Goal: Information Seeking & Learning: Learn about a topic

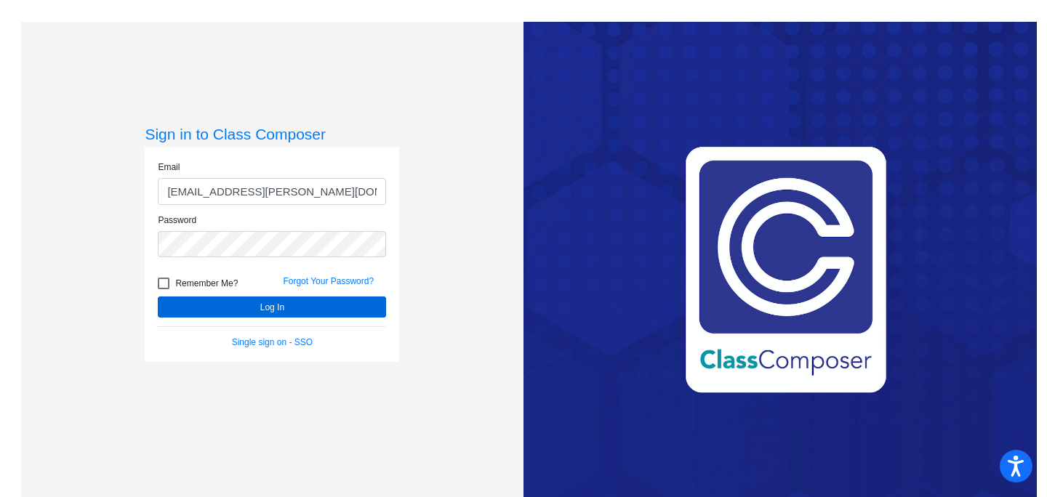
type input "[EMAIL_ADDRESS][PERSON_NAME][DOMAIN_NAME]"
click at [246, 303] on button "Log In" at bounding box center [272, 307] width 228 height 21
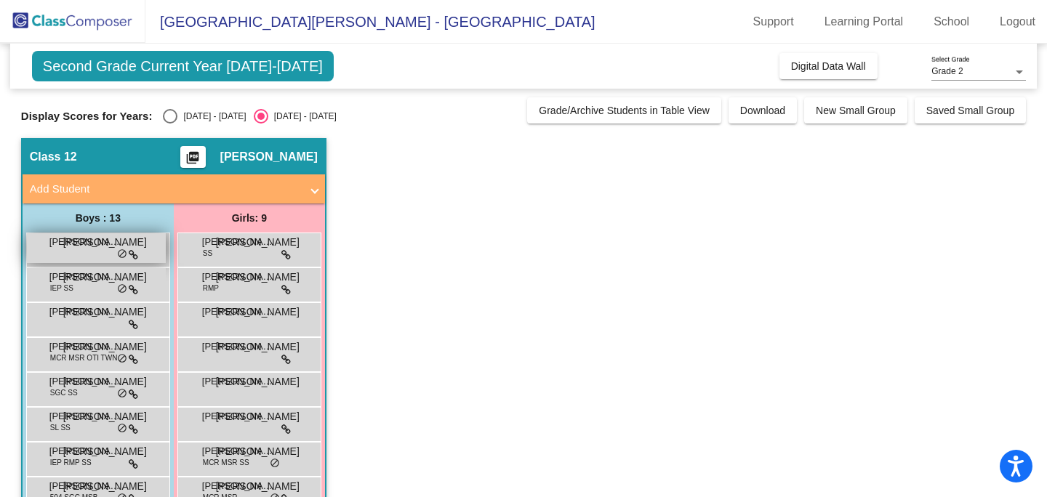
click at [69, 247] on span "[PERSON_NAME]" at bounding box center [85, 242] width 73 height 15
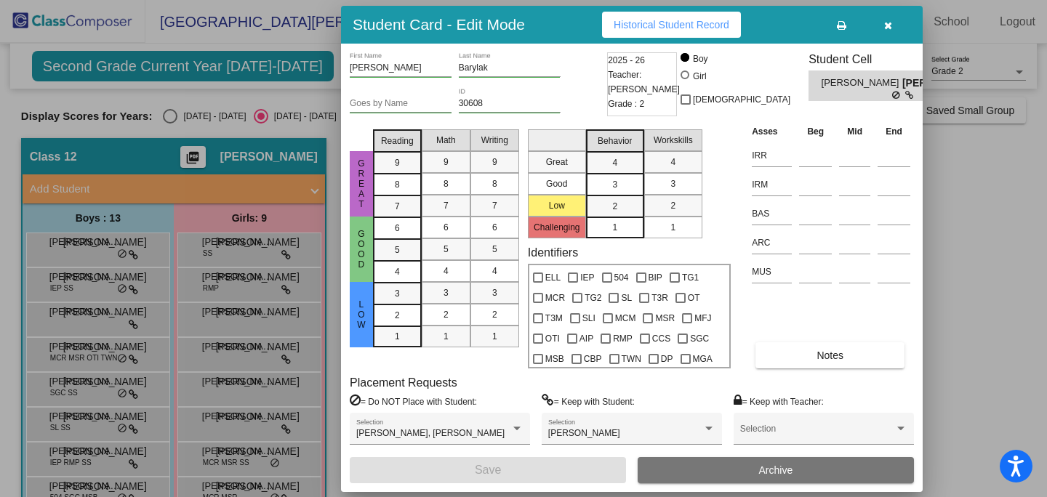
click at [70, 287] on div at bounding box center [523, 248] width 1047 height 497
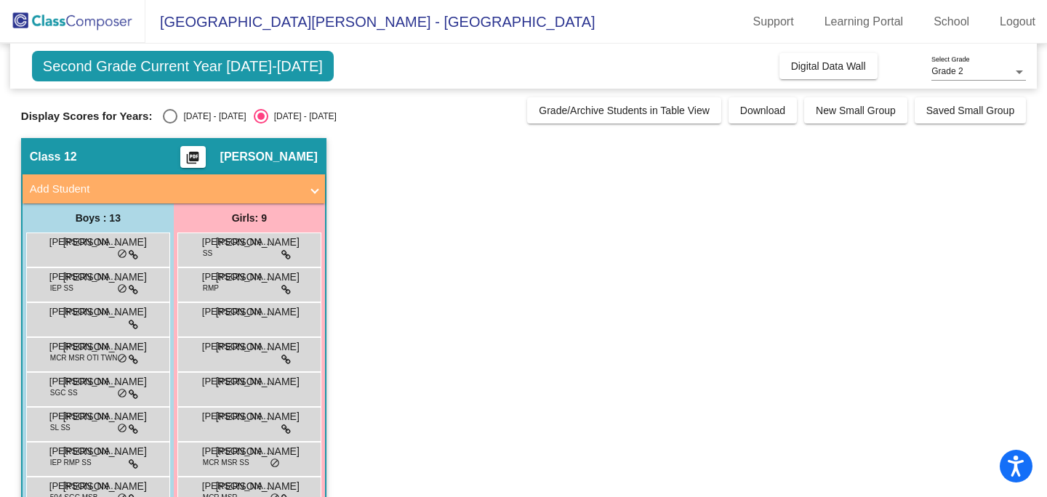
click at [70, 287] on span "IEP SS" at bounding box center [61, 288] width 23 height 11
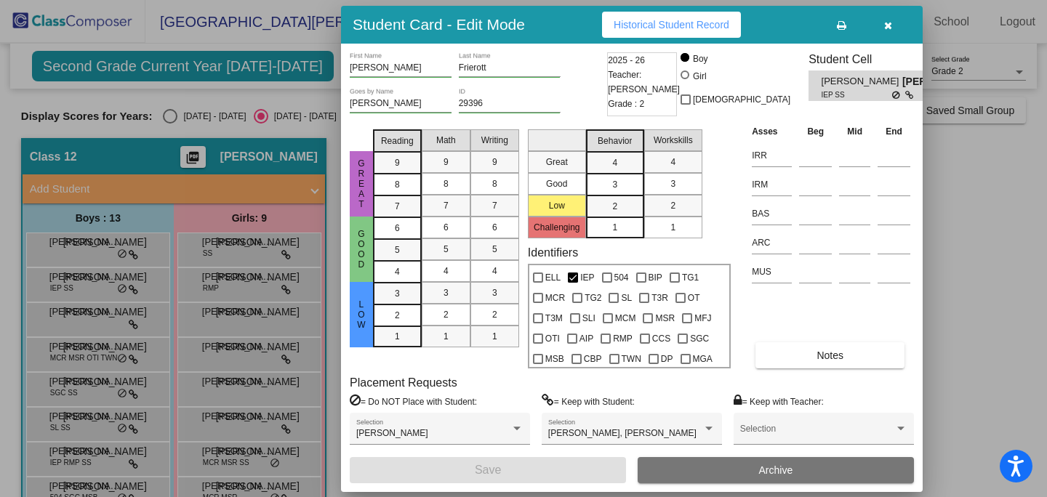
click at [890, 23] on icon "button" at bounding box center [888, 25] width 8 height 10
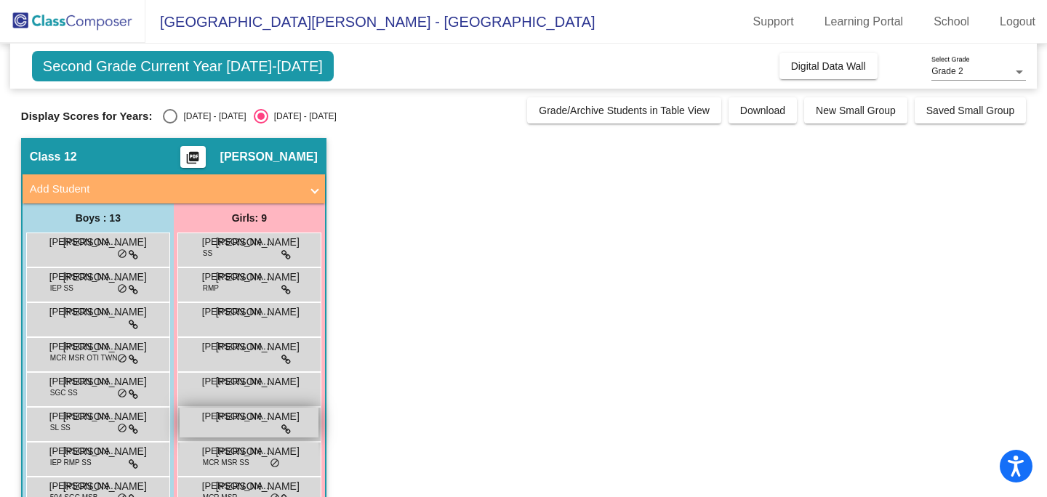
click at [241, 419] on span "[PERSON_NAME]" at bounding box center [238, 416] width 73 height 15
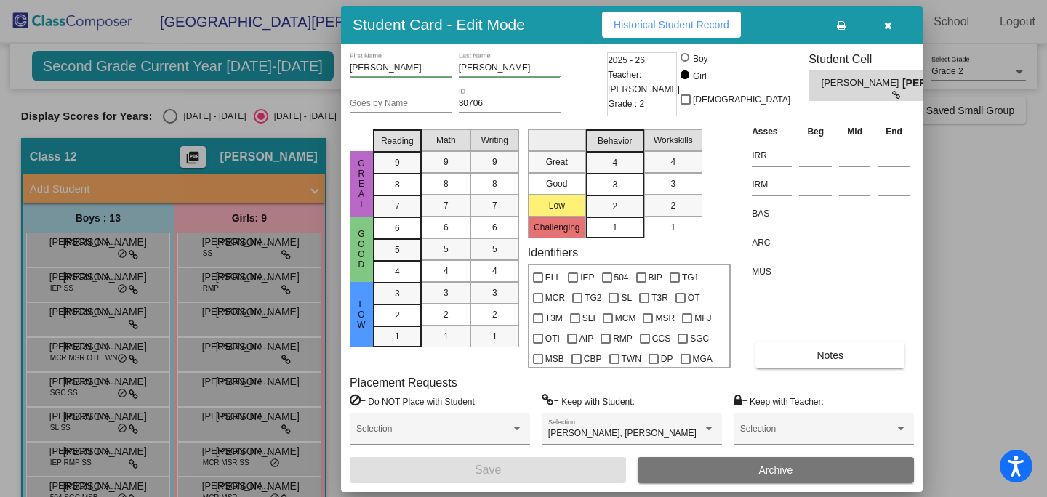
click at [885, 29] on icon "button" at bounding box center [888, 25] width 8 height 10
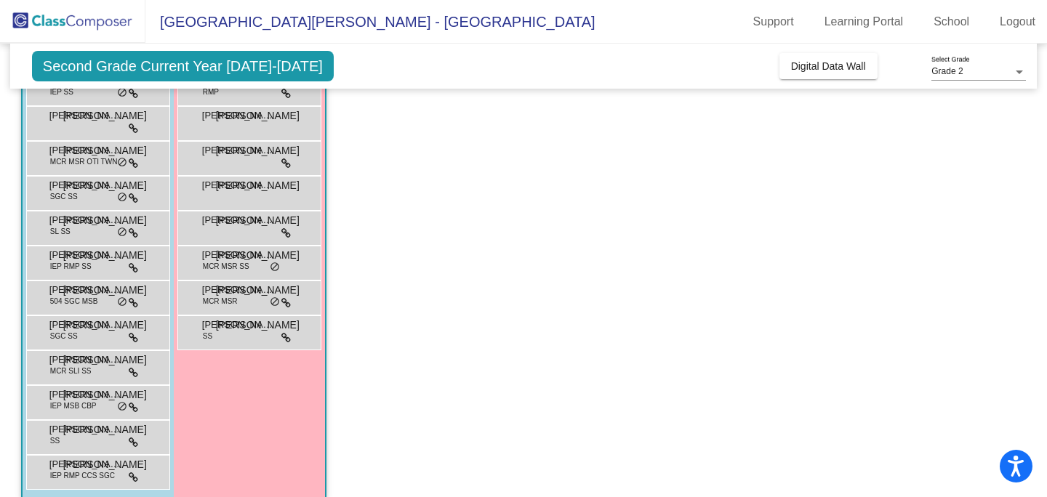
scroll to position [207, 0]
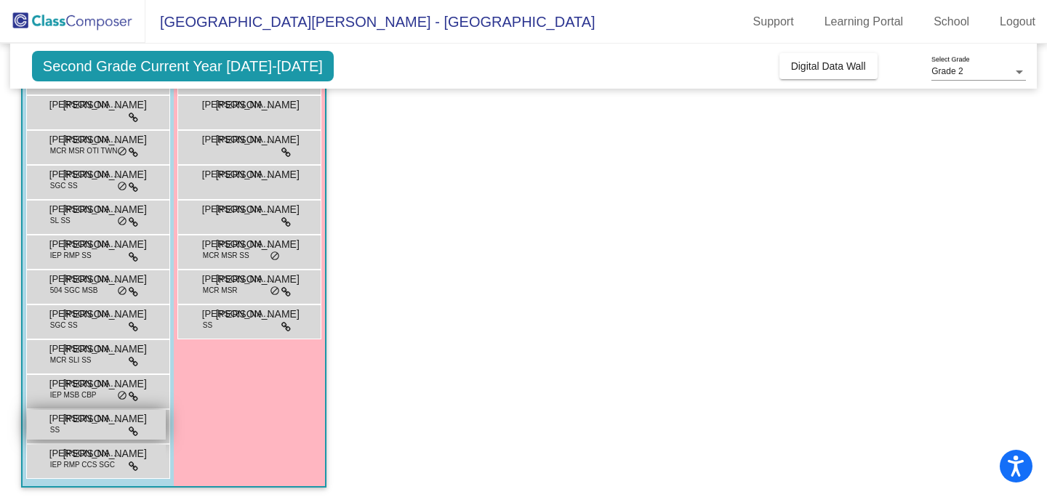
click at [92, 434] on div "[PERSON_NAME] SS JO lock do_not_disturb_alt" at bounding box center [96, 425] width 139 height 30
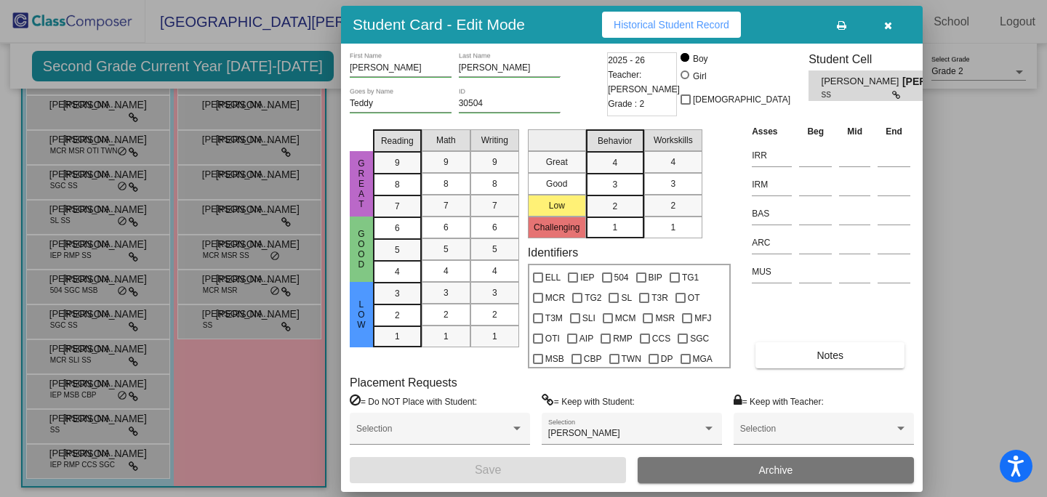
click at [887, 23] on icon "button" at bounding box center [888, 25] width 8 height 10
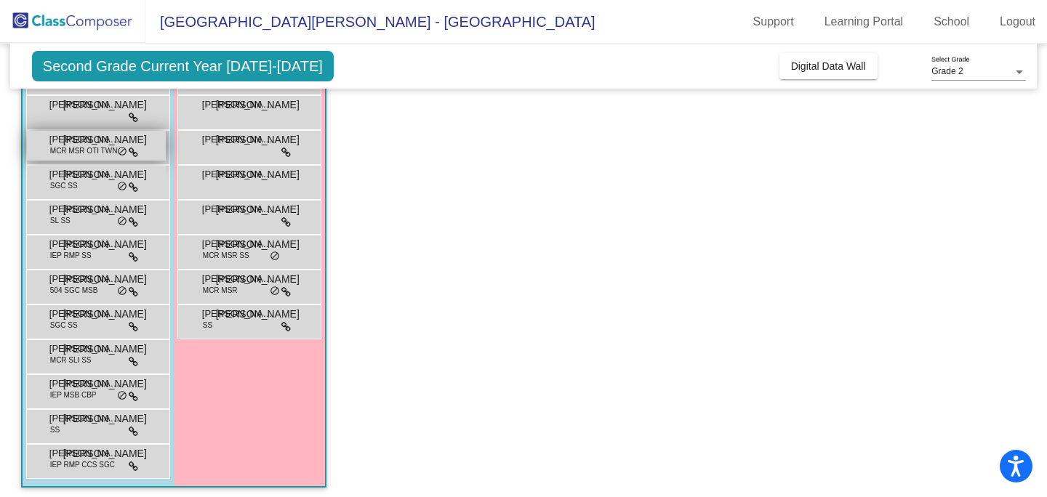
click at [89, 151] on span "MCR MSR OTI TWN" at bounding box center [84, 150] width 68 height 11
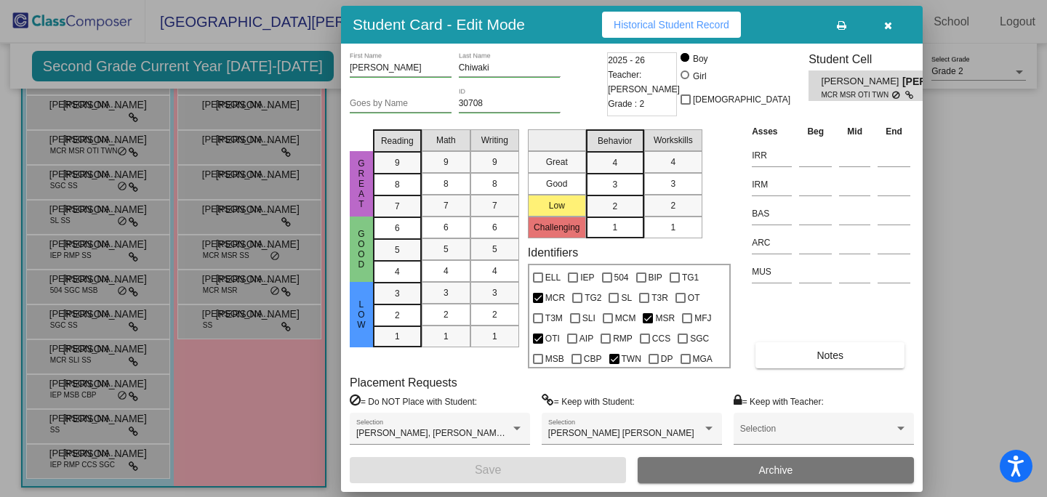
click at [884, 27] on icon "button" at bounding box center [888, 25] width 8 height 10
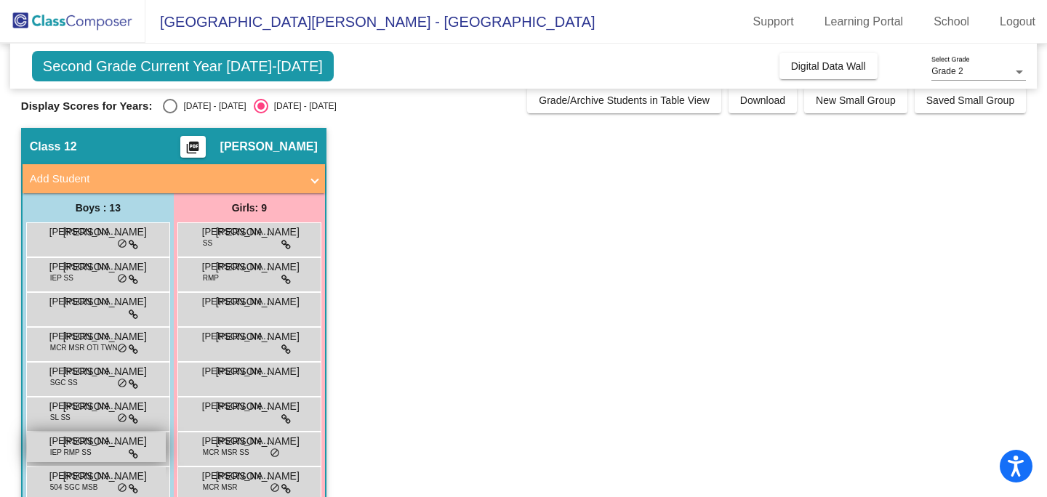
scroll to position [0, 0]
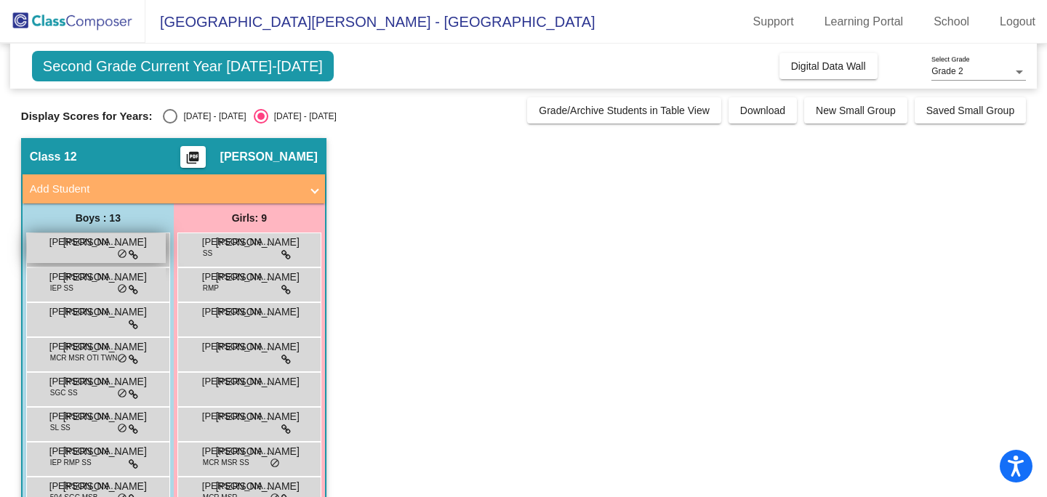
click at [110, 253] on div "[PERSON_NAME] JO lock do_not_disturb_alt" at bounding box center [96, 248] width 139 height 30
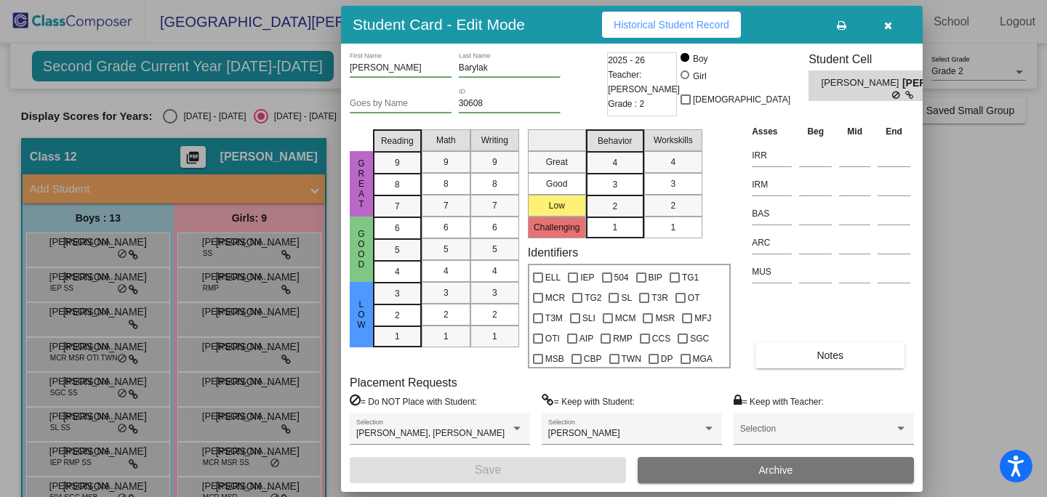
click at [894, 26] on button "button" at bounding box center [887, 25] width 47 height 26
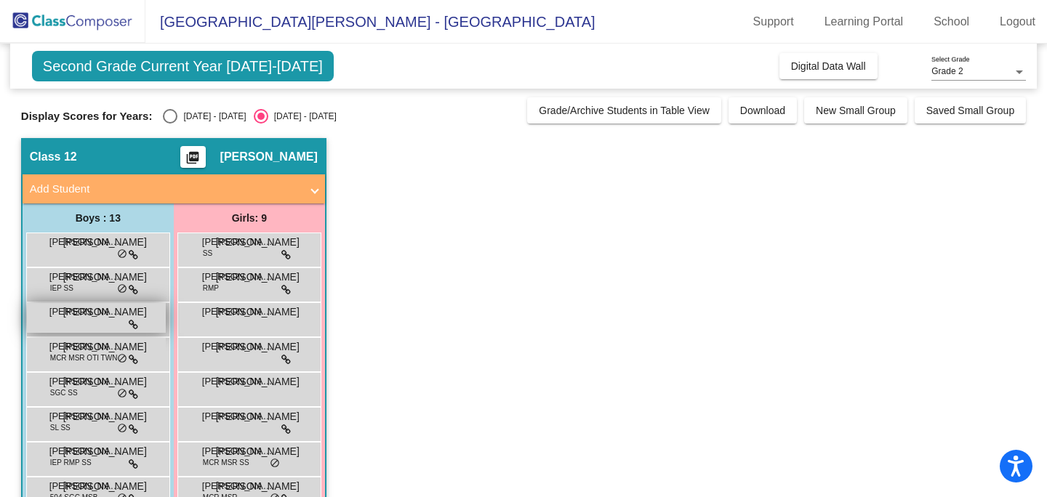
click at [108, 318] on span "[PERSON_NAME]" at bounding box center [85, 312] width 73 height 15
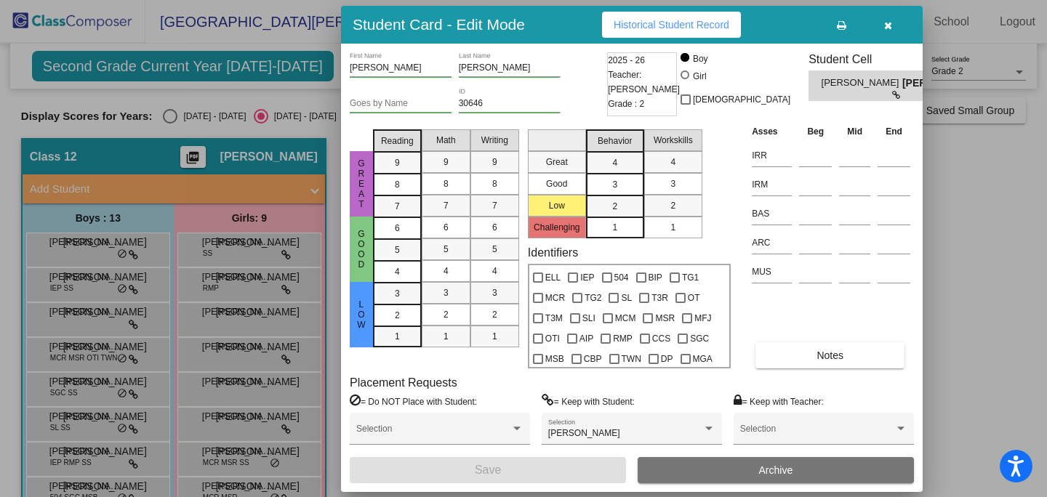
click at [889, 23] on icon "button" at bounding box center [888, 25] width 8 height 10
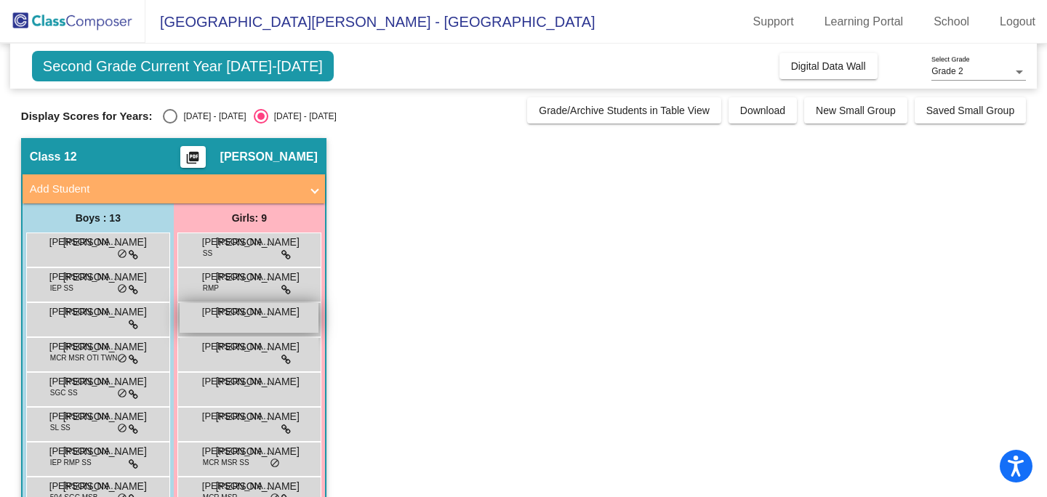
click at [257, 311] on span "[PERSON_NAME]" at bounding box center [238, 312] width 73 height 15
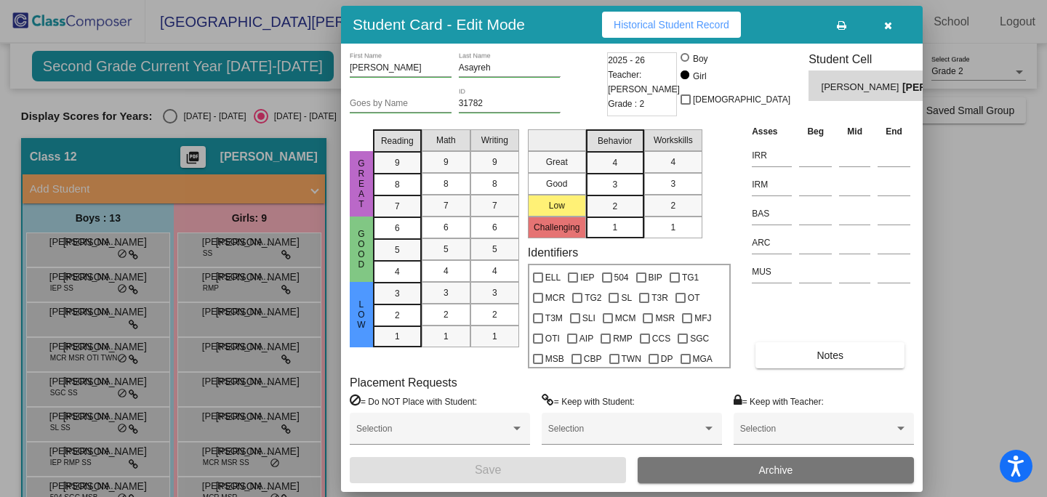
click at [889, 32] on button "button" at bounding box center [887, 25] width 47 height 26
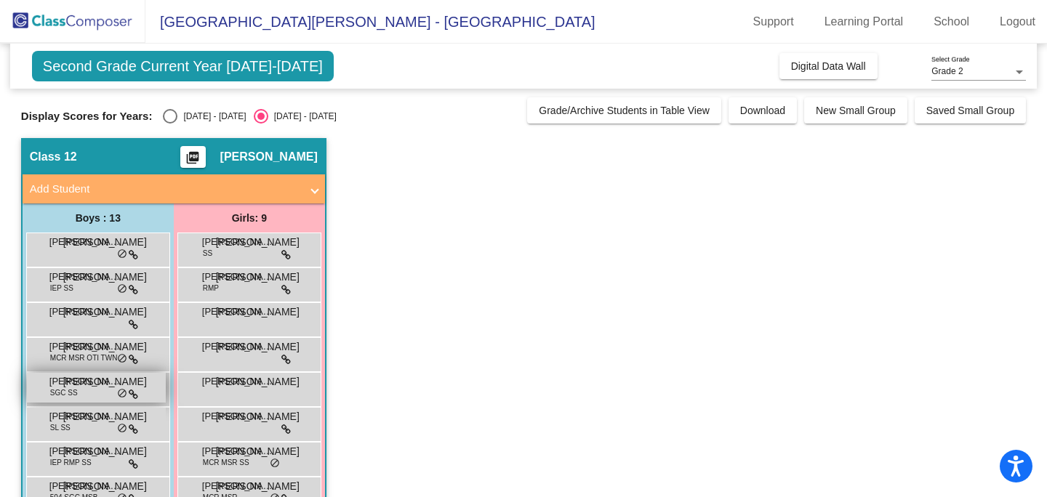
click at [87, 381] on span "[PERSON_NAME] [PERSON_NAME]" at bounding box center [85, 381] width 73 height 15
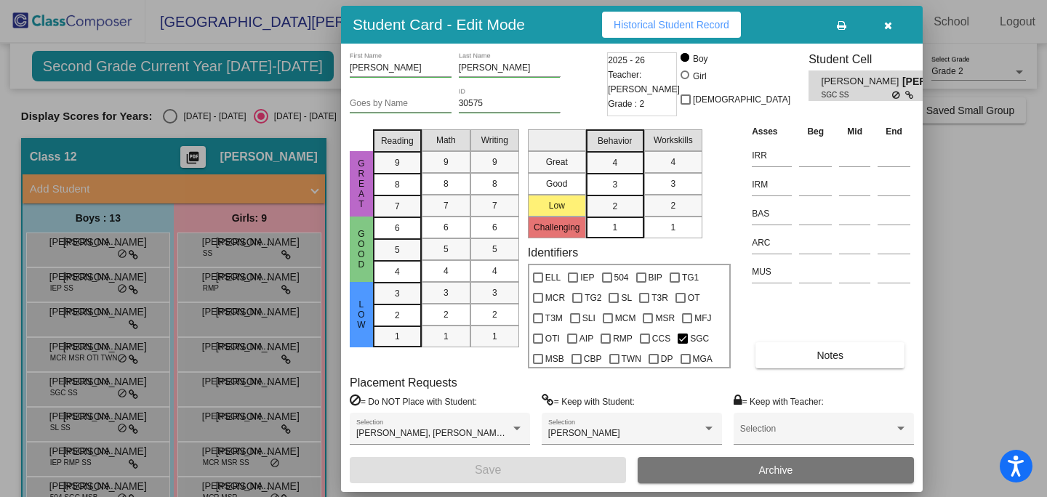
click at [891, 34] on button "button" at bounding box center [887, 25] width 47 height 26
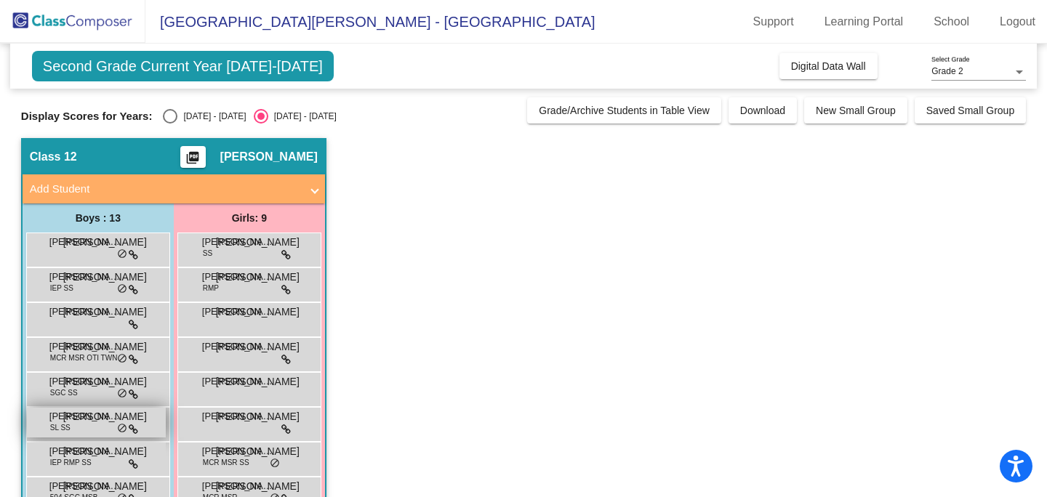
click at [80, 419] on span "[PERSON_NAME]" at bounding box center [85, 416] width 73 height 15
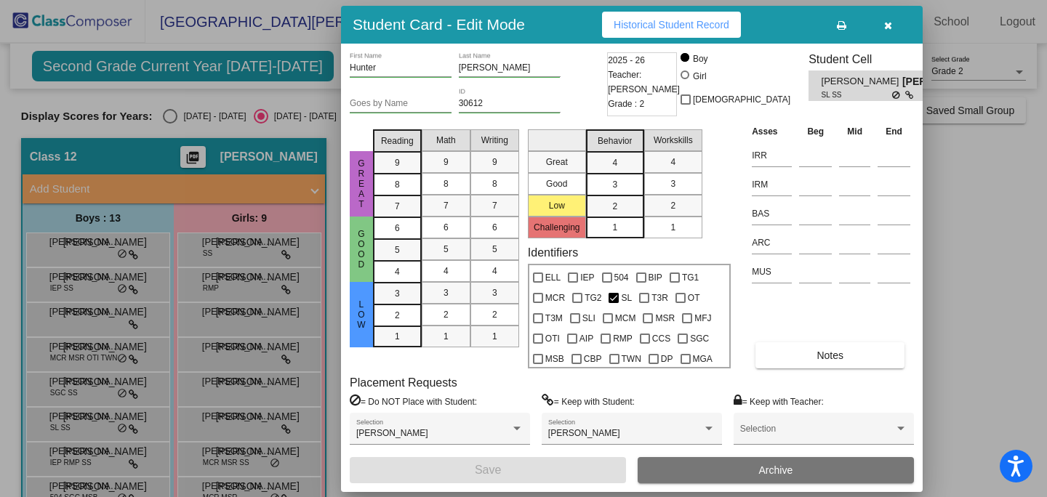
click at [889, 21] on icon "button" at bounding box center [888, 25] width 8 height 10
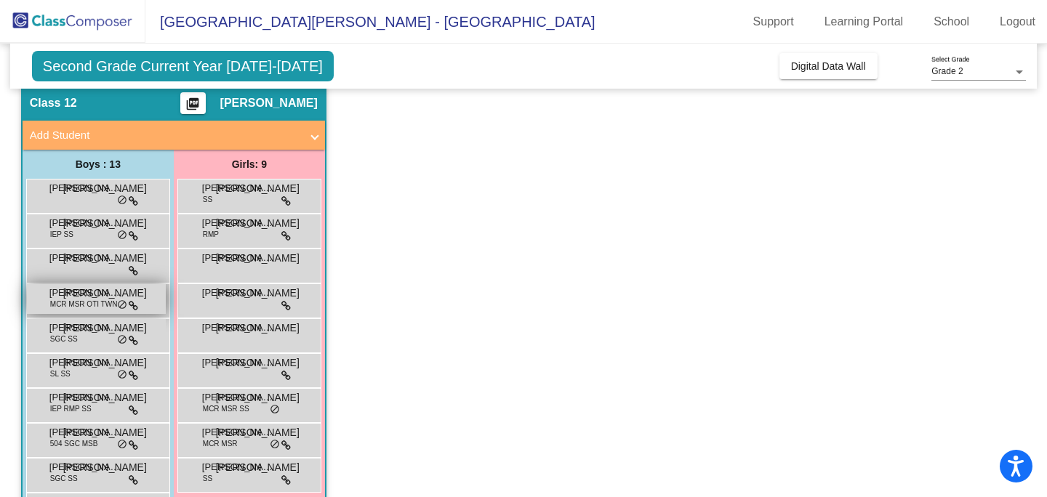
scroll to position [63, 0]
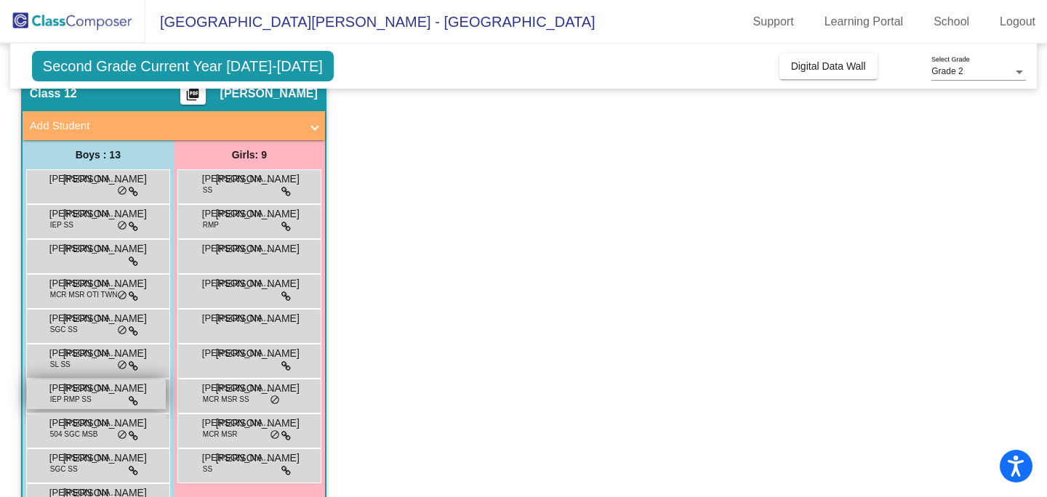
click at [76, 394] on span "[PERSON_NAME]" at bounding box center [85, 388] width 73 height 15
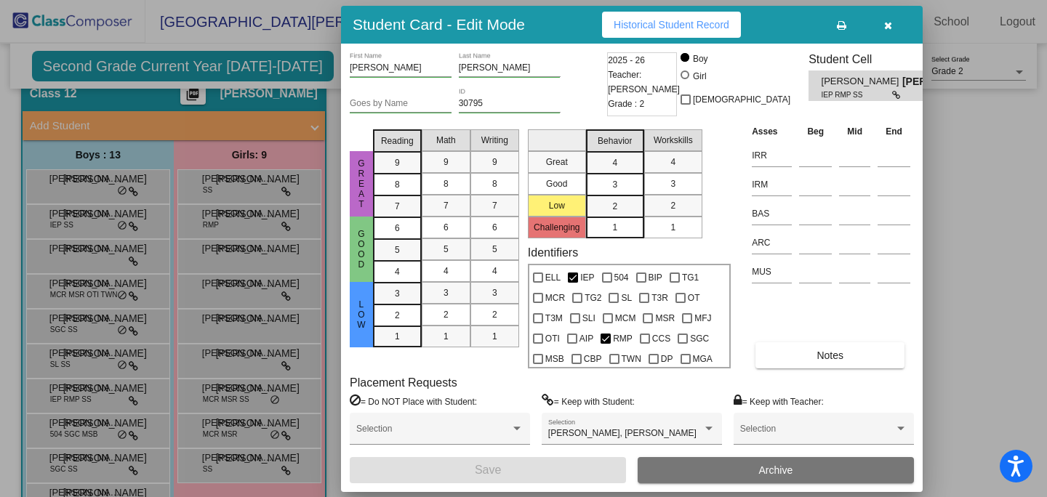
click at [892, 29] on button "button" at bounding box center [887, 25] width 47 height 26
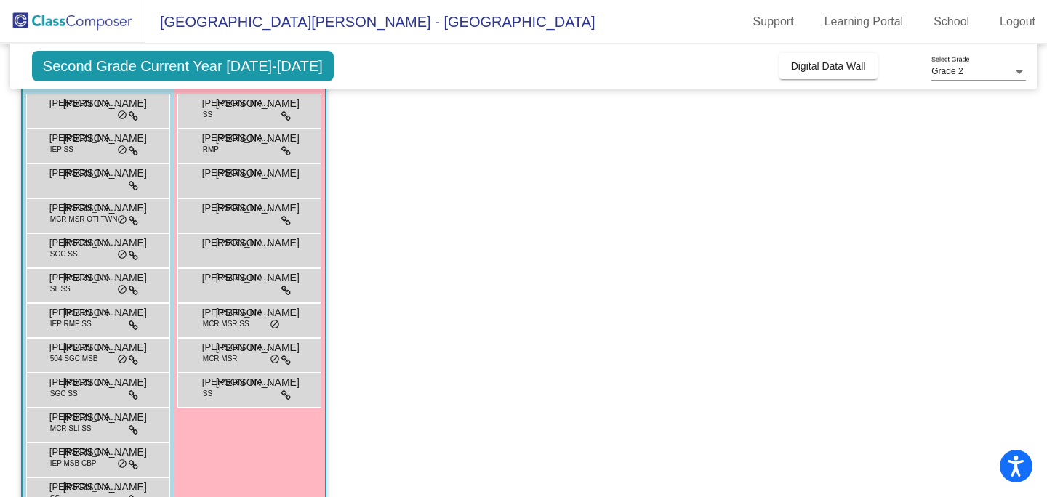
scroll to position [150, 0]
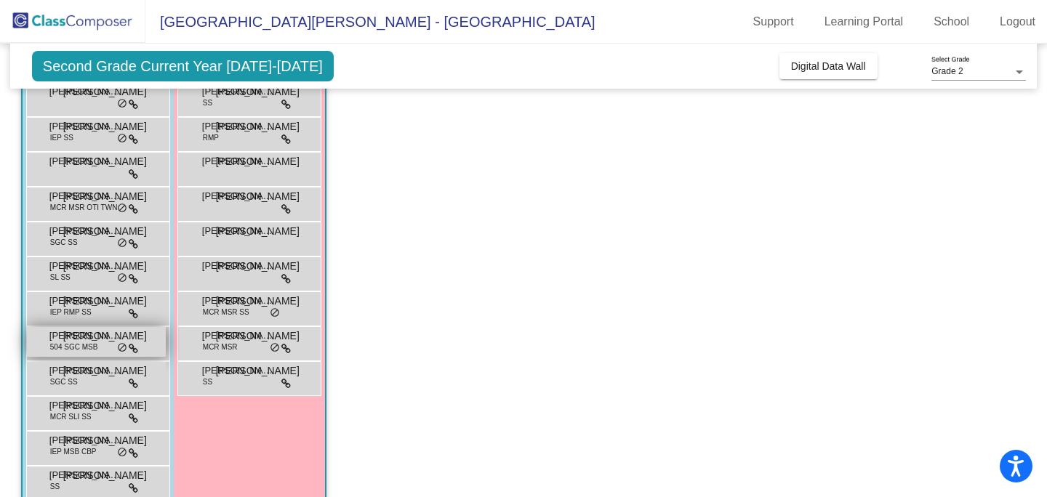
click at [82, 350] on span "504 SGC MSB" at bounding box center [74, 347] width 48 height 11
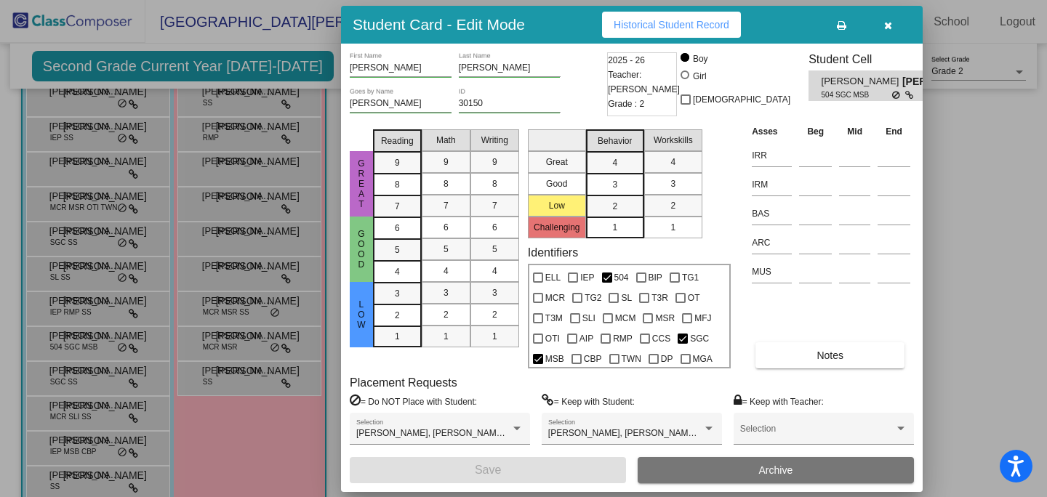
click at [892, 26] on button "button" at bounding box center [887, 25] width 47 height 26
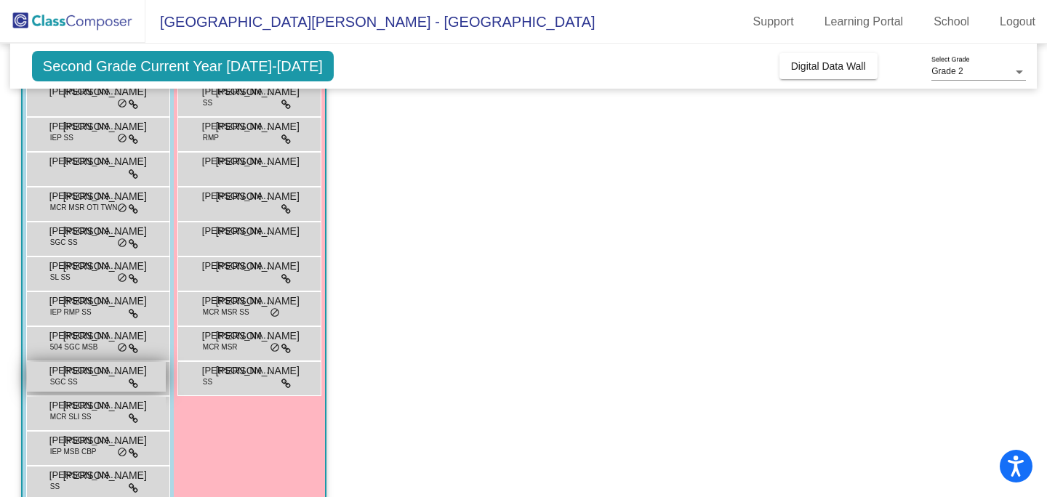
click at [76, 390] on div "[PERSON_NAME] SGC SS JO lock do_not_disturb_alt" at bounding box center [96, 377] width 139 height 30
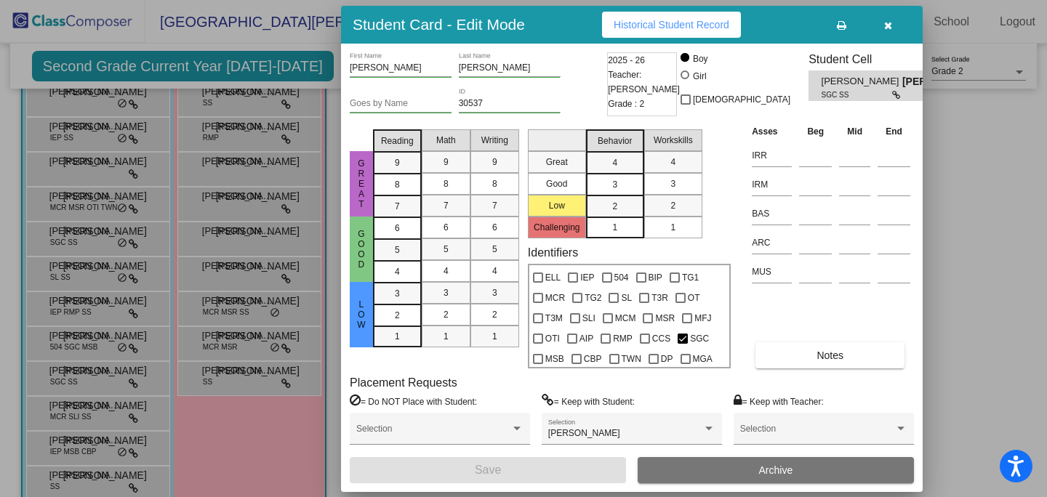
click at [888, 23] on icon "button" at bounding box center [888, 25] width 8 height 10
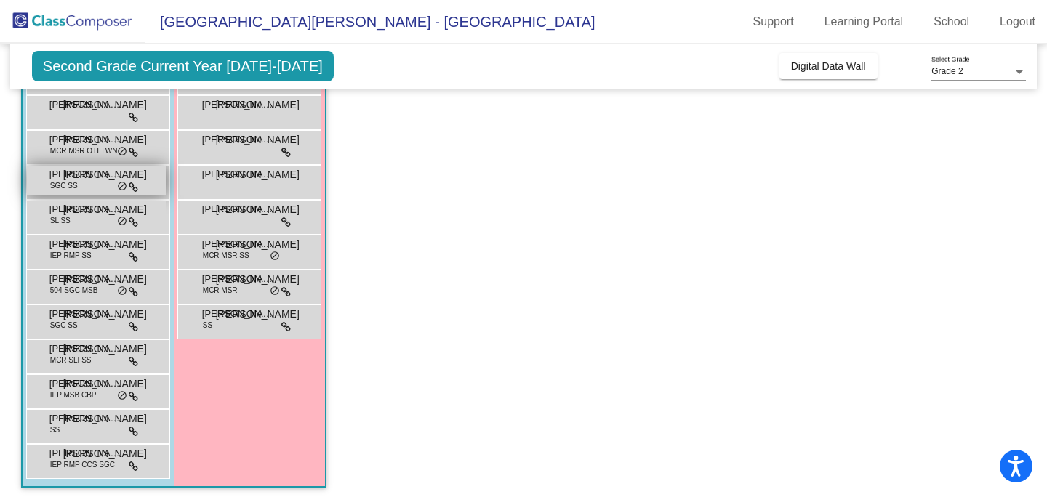
scroll to position [212, 0]
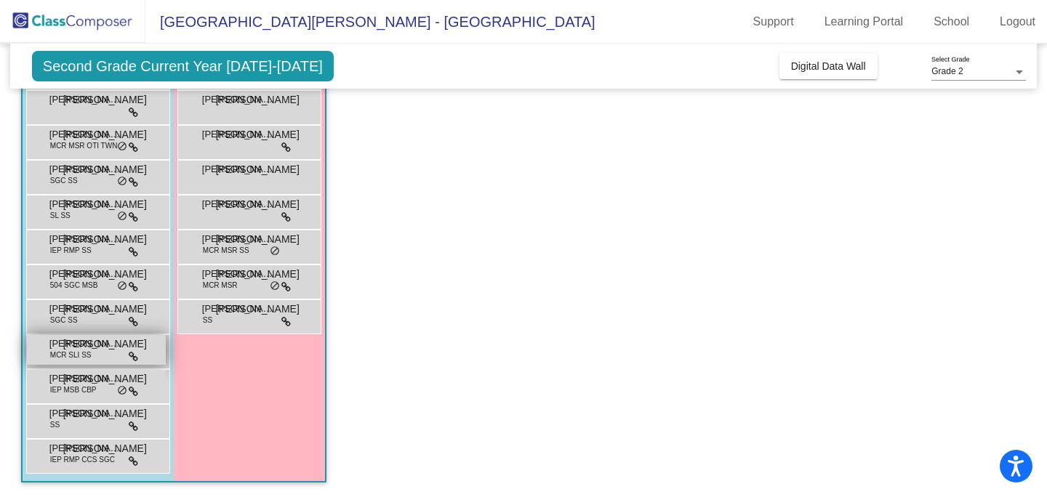
click at [94, 355] on div "[PERSON_NAME] MCR SLI SS JO lock do_not_disturb_alt" at bounding box center [96, 350] width 139 height 30
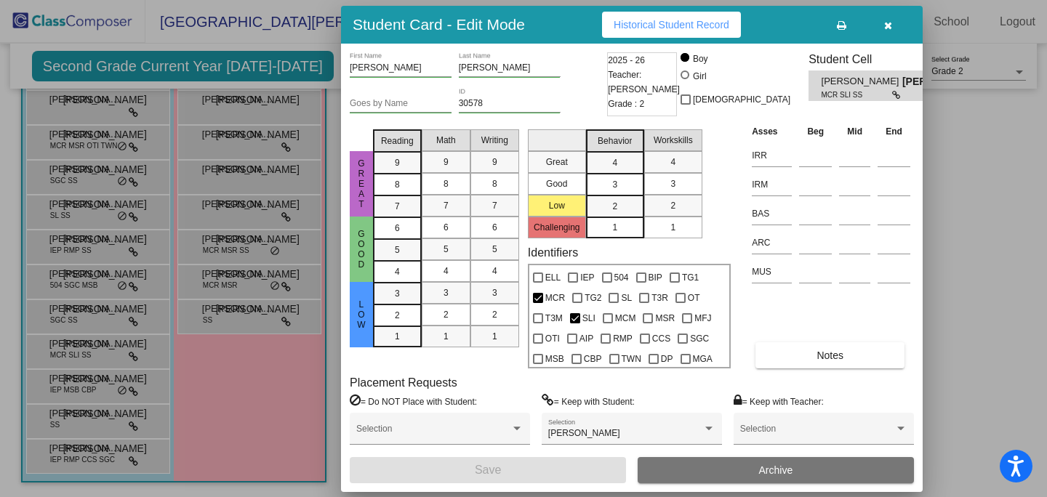
click at [93, 385] on div at bounding box center [523, 248] width 1047 height 497
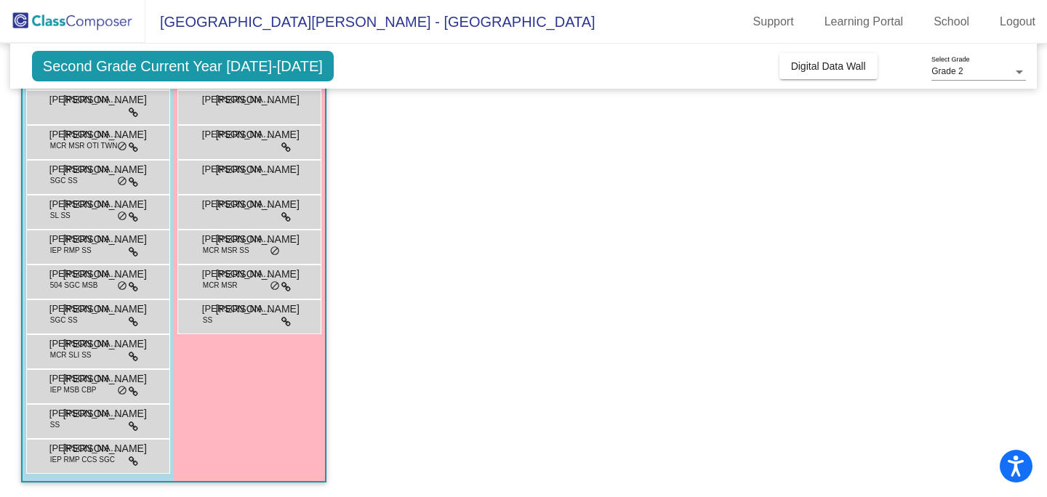
click at [93, 385] on span "IEP MSB CBP" at bounding box center [73, 389] width 47 height 11
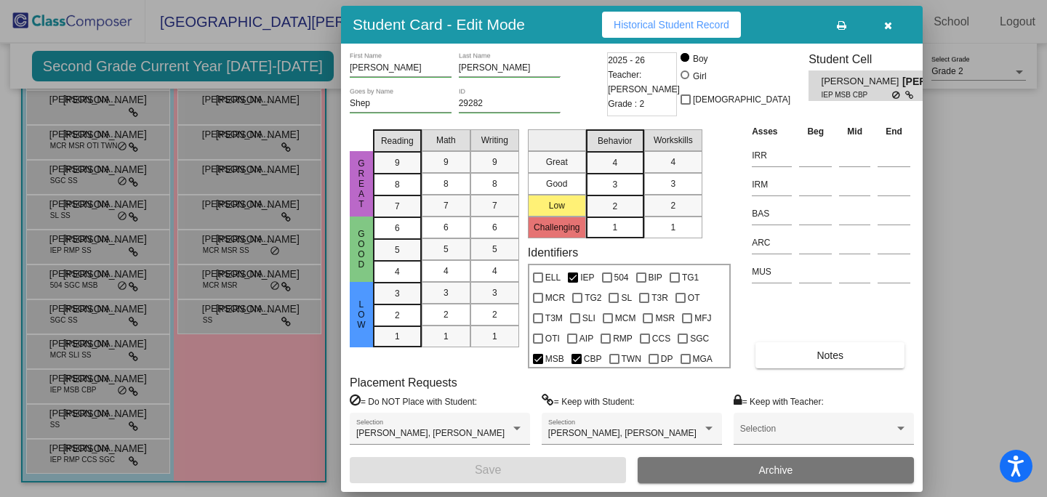
click at [893, 28] on button "button" at bounding box center [887, 25] width 47 height 26
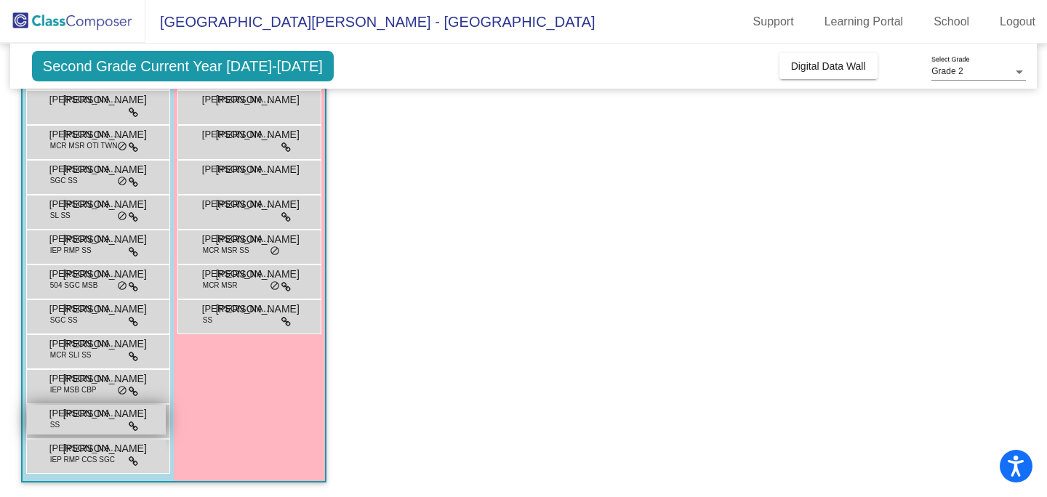
click at [93, 418] on span "[PERSON_NAME]" at bounding box center [85, 413] width 73 height 15
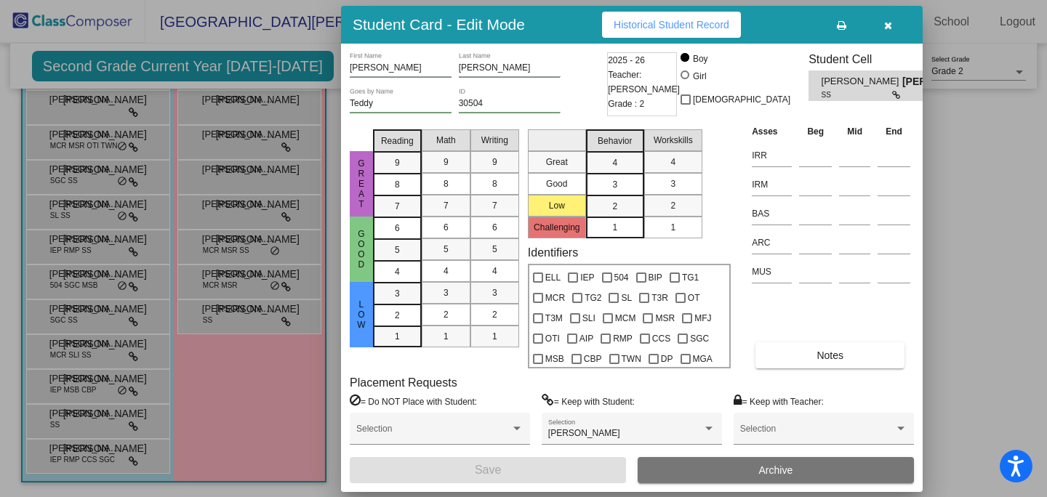
click at [82, 455] on div at bounding box center [523, 248] width 1047 height 497
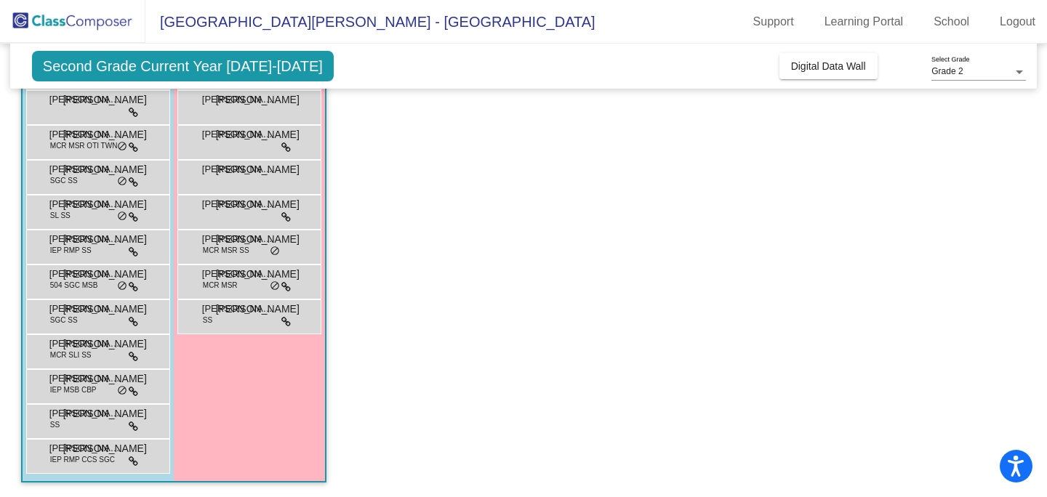
click at [82, 455] on span "IEP RMP CCS SGC" at bounding box center [82, 459] width 65 height 11
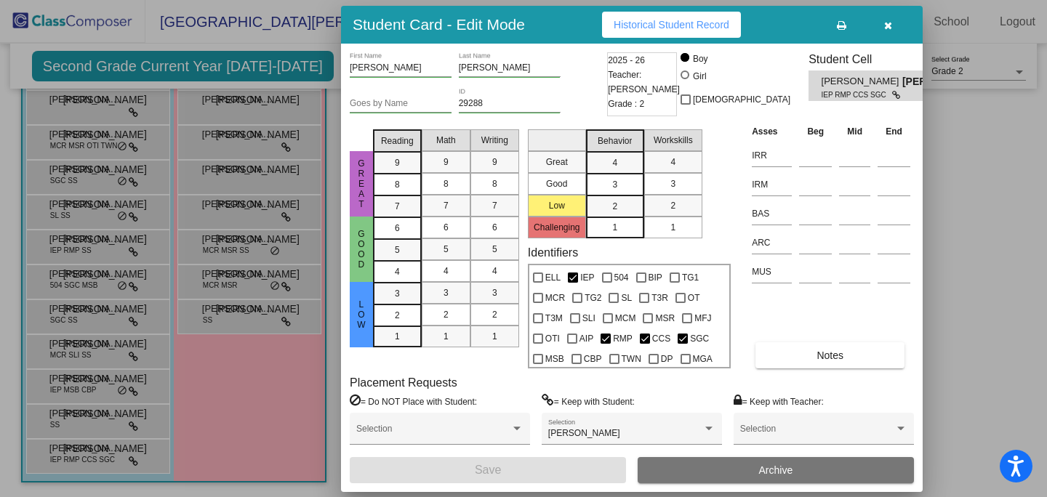
click at [888, 28] on icon "button" at bounding box center [888, 25] width 8 height 10
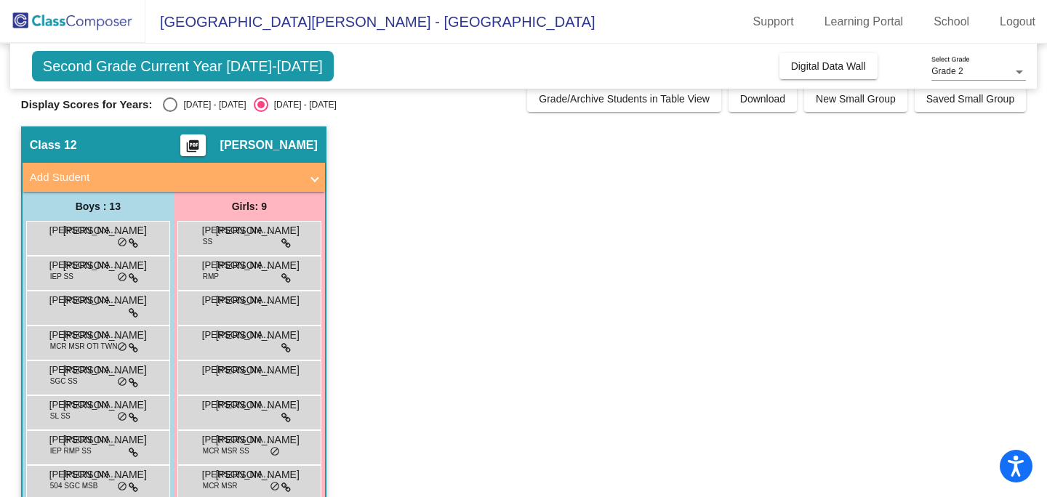
scroll to position [0, 0]
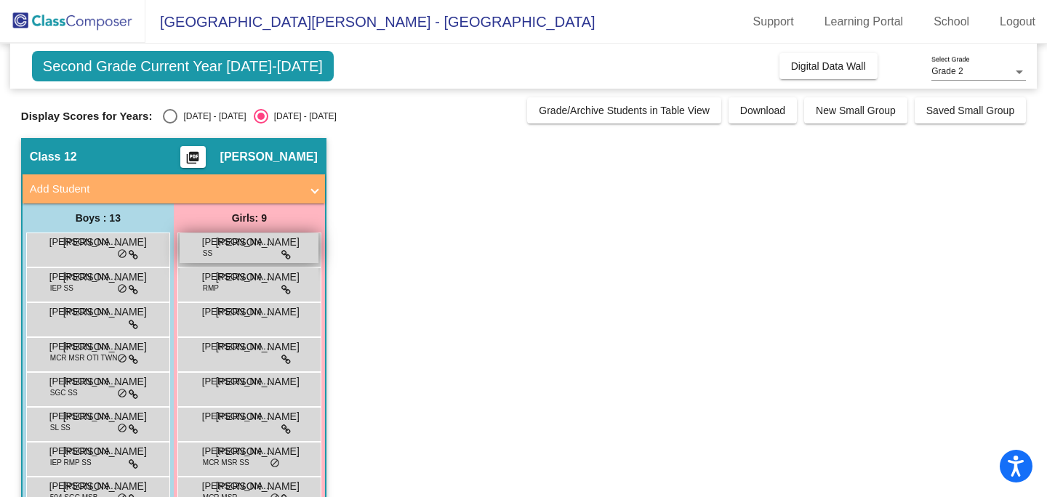
click at [251, 255] on div "[PERSON_NAME] SS JO lock do_not_disturb_alt" at bounding box center [249, 248] width 139 height 30
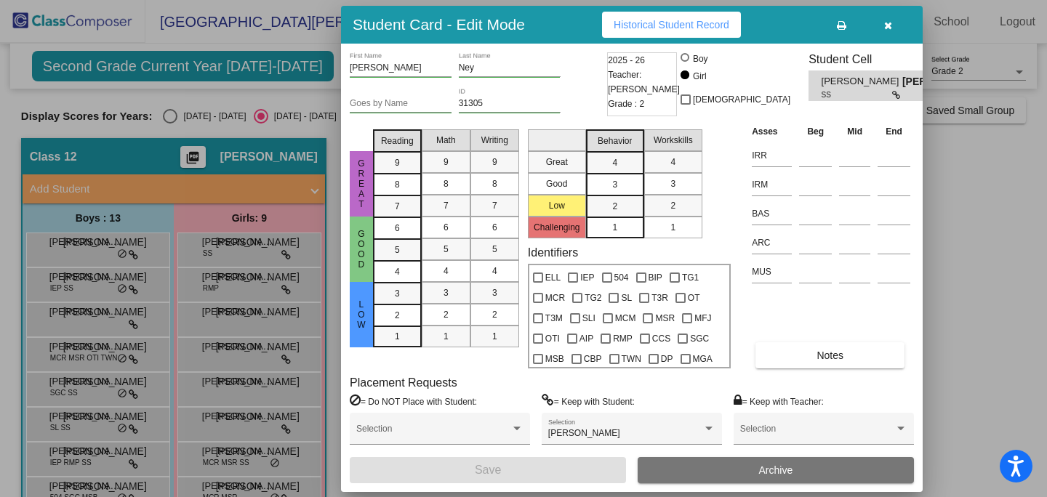
click at [888, 33] on button "button" at bounding box center [887, 25] width 47 height 26
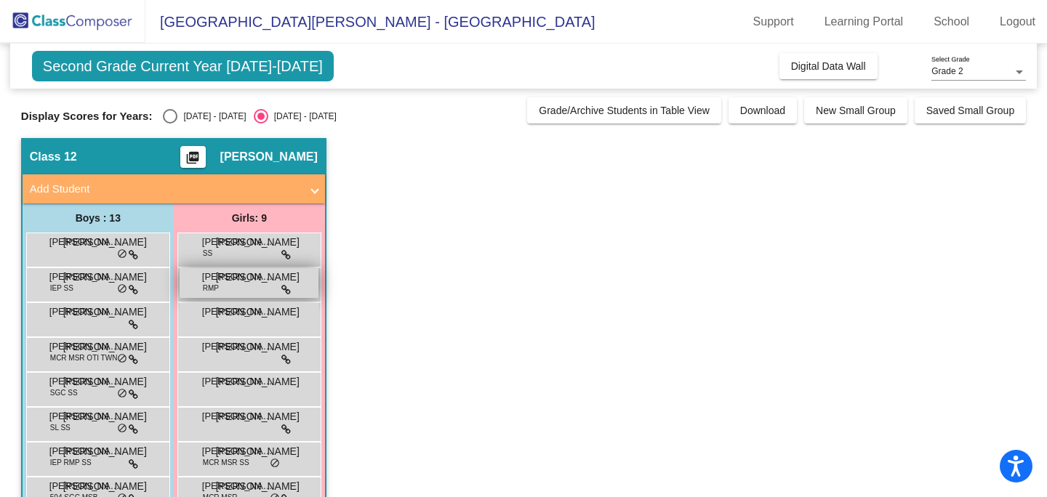
click at [247, 290] on div "[PERSON_NAME] RMP JO lock do_not_disturb_alt" at bounding box center [249, 283] width 139 height 30
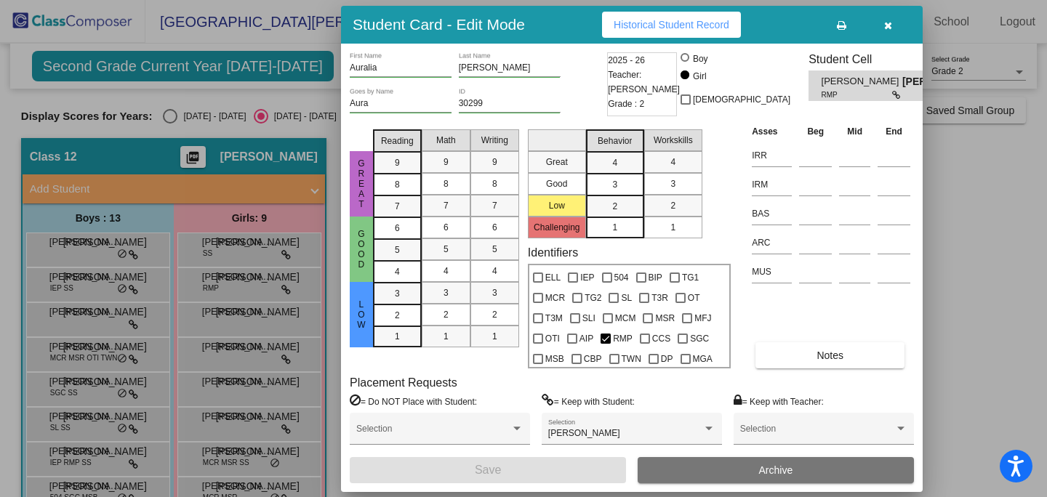
click at [884, 31] on button "button" at bounding box center [887, 25] width 47 height 26
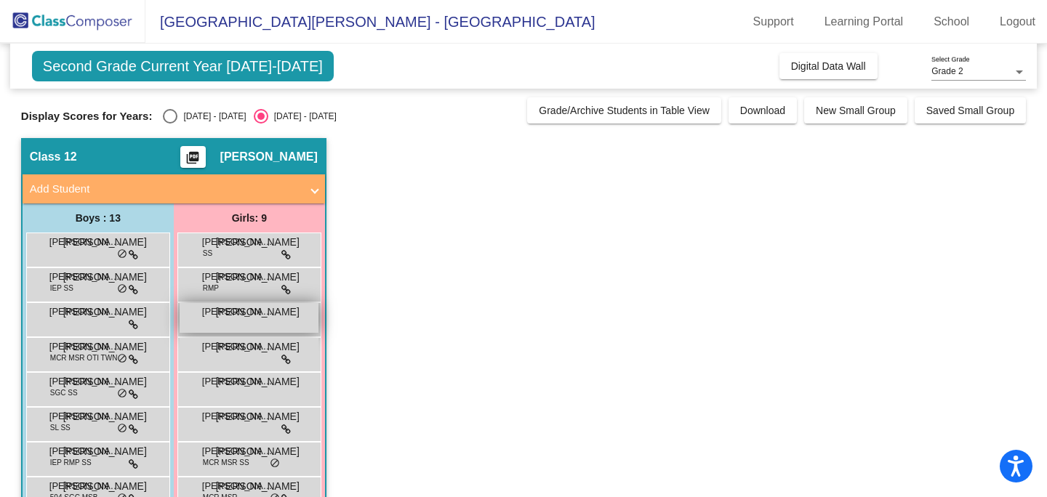
click at [249, 311] on span "[PERSON_NAME]" at bounding box center [238, 312] width 73 height 15
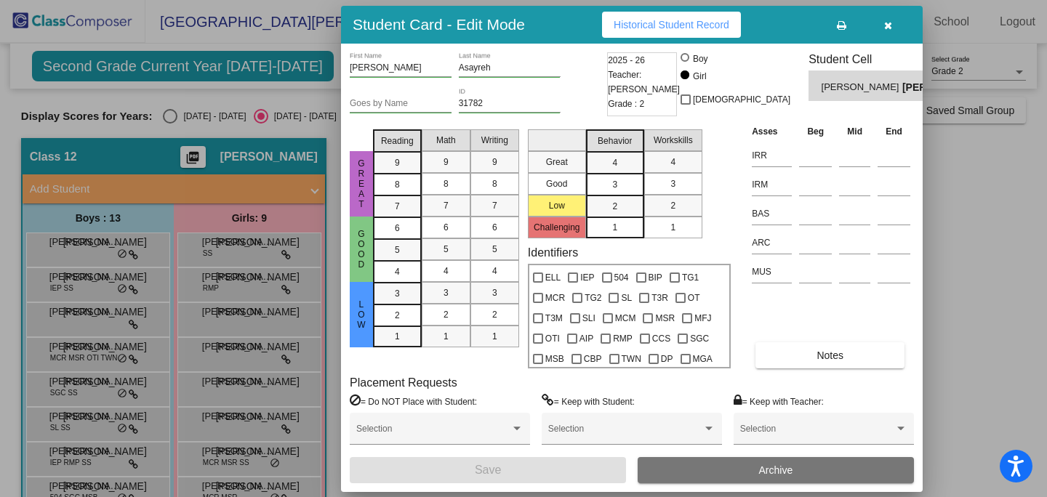
click at [892, 31] on button "button" at bounding box center [887, 25] width 47 height 26
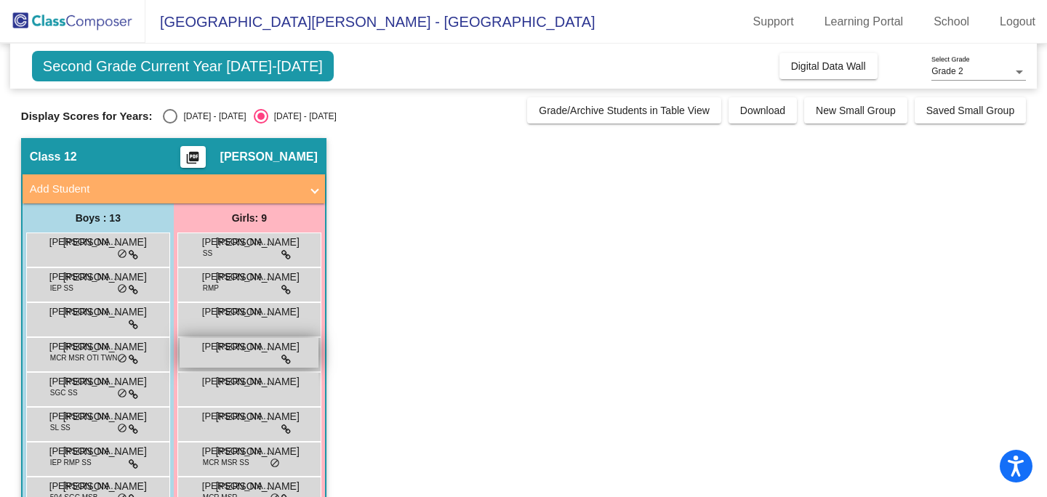
click at [251, 355] on div "[PERSON_NAME] lock do_not_disturb_alt" at bounding box center [249, 353] width 139 height 30
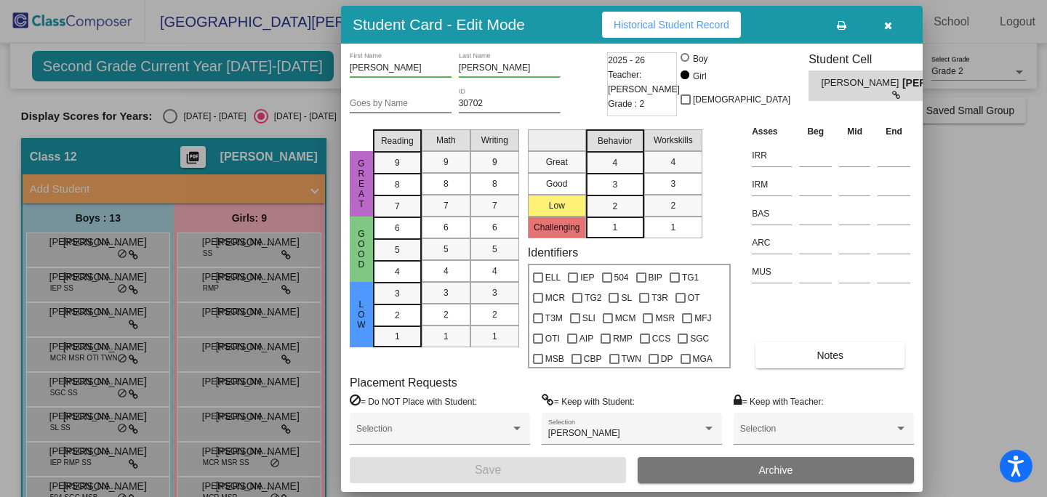
click at [245, 398] on div at bounding box center [523, 248] width 1047 height 497
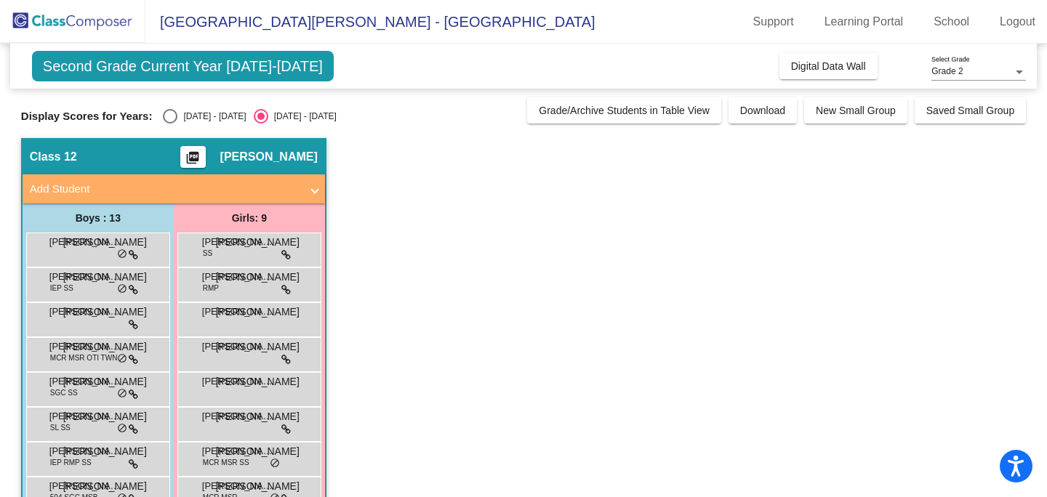
click at [245, 398] on div "[PERSON_NAME] lock do_not_disturb_alt" at bounding box center [249, 388] width 139 height 30
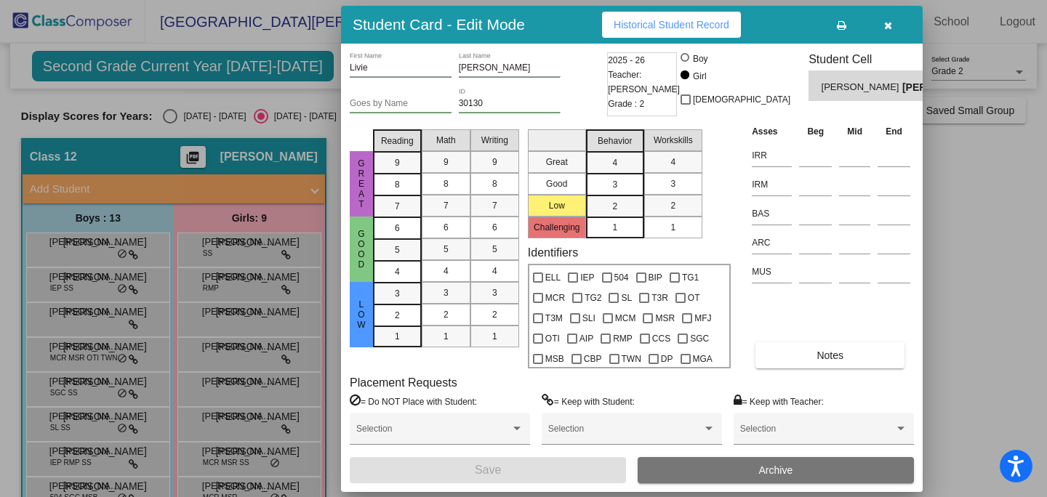
click at [883, 28] on button "button" at bounding box center [887, 25] width 47 height 26
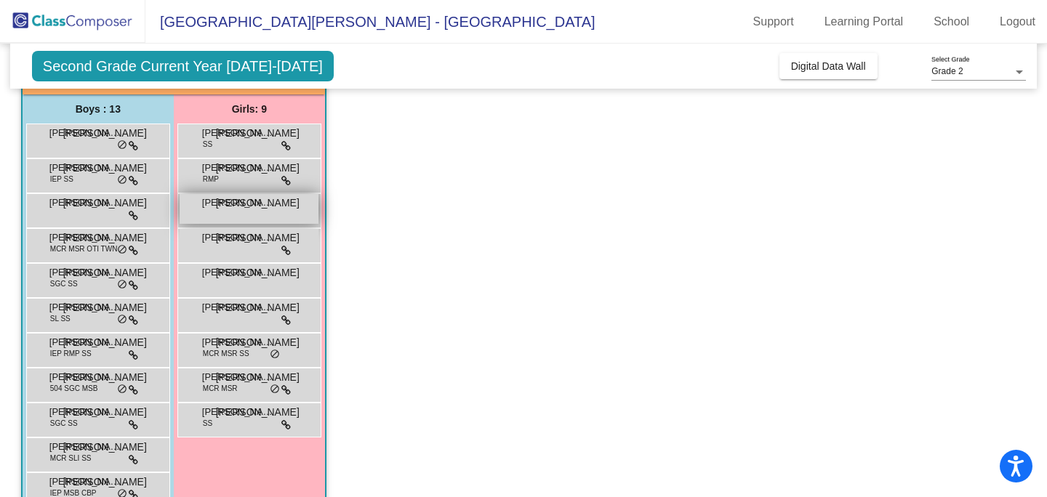
scroll to position [112, 0]
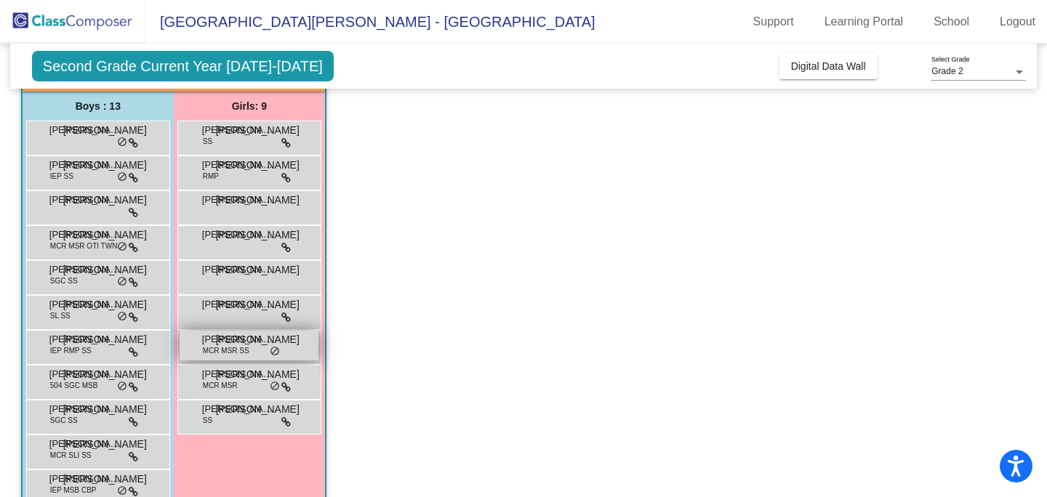
click at [247, 347] on span "MCR MSR SS" at bounding box center [226, 350] width 47 height 11
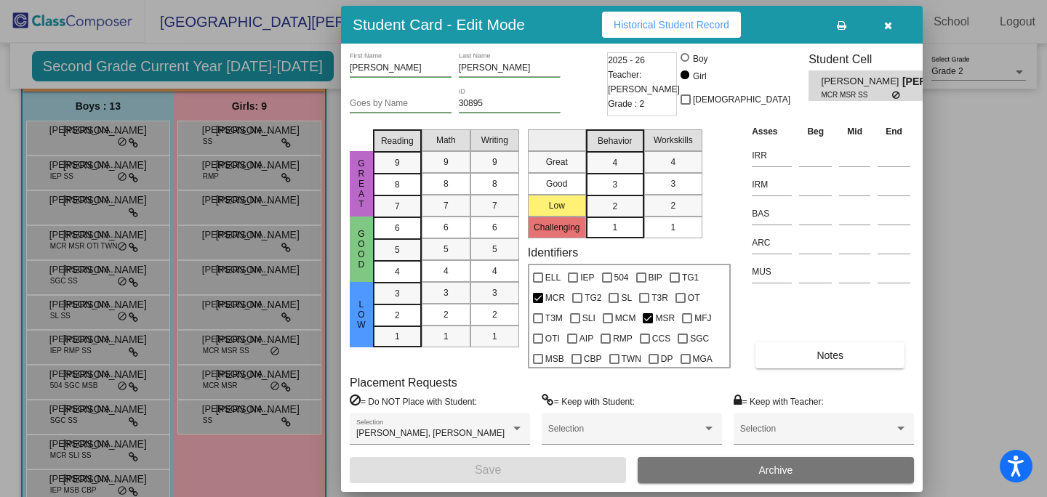
click at [234, 389] on div at bounding box center [523, 248] width 1047 height 497
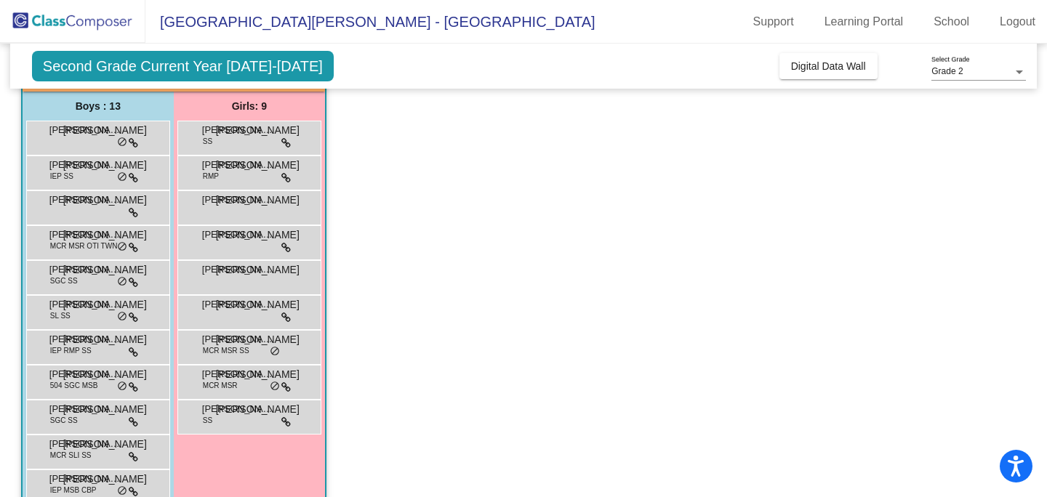
click at [234, 389] on span "MCR MSR" at bounding box center [220, 385] width 35 height 11
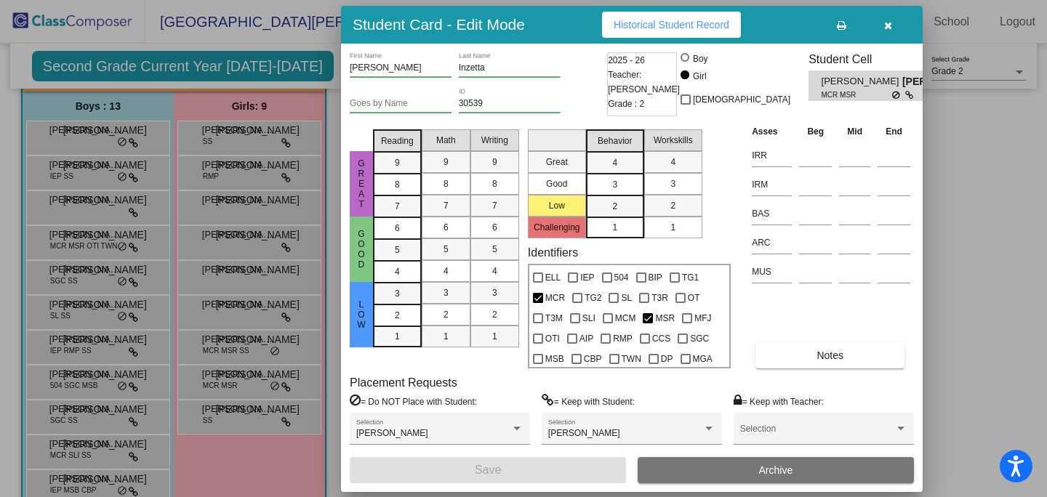
click at [887, 25] on icon "button" at bounding box center [888, 25] width 8 height 10
